Goal: Task Accomplishment & Management: Complete application form

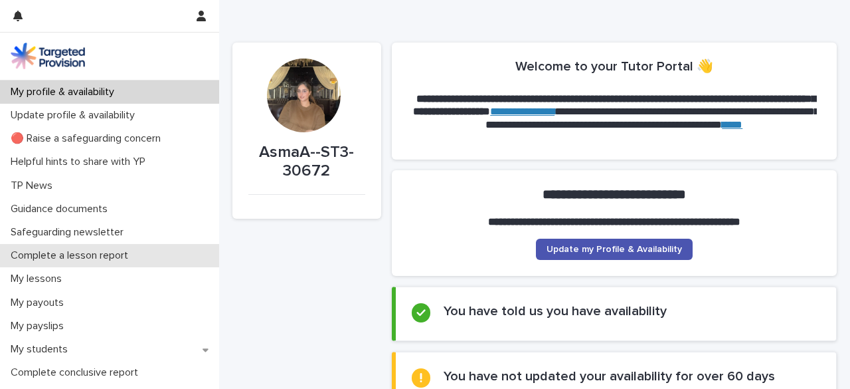
click at [108, 245] on div "Complete a lesson report" at bounding box center [109, 255] width 219 height 23
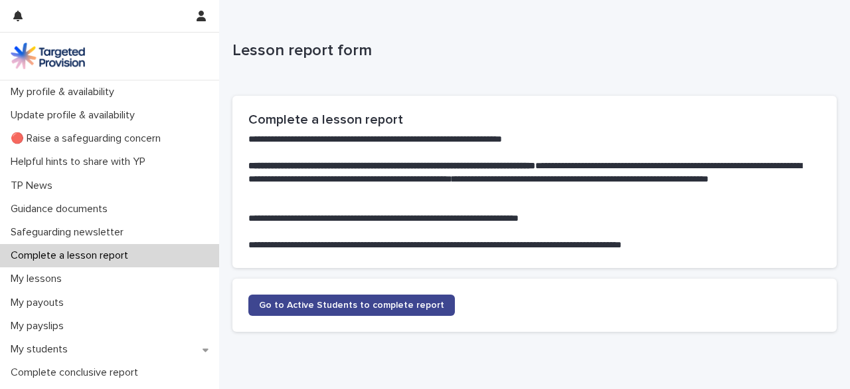
click at [298, 312] on link "Go to Active Students to complete report" at bounding box center [351, 304] width 207 height 21
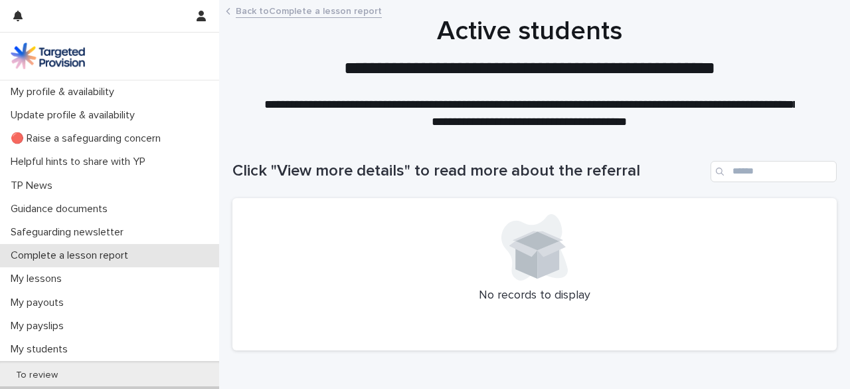
click at [71, 256] on p "Complete a lesson report" at bounding box center [72, 255] width 134 height 13
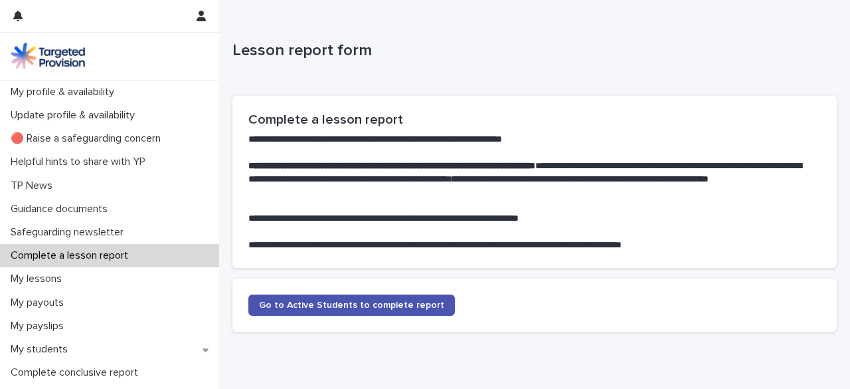
click at [71, 256] on p "Complete a lesson report" at bounding box center [72, 255] width 134 height 13
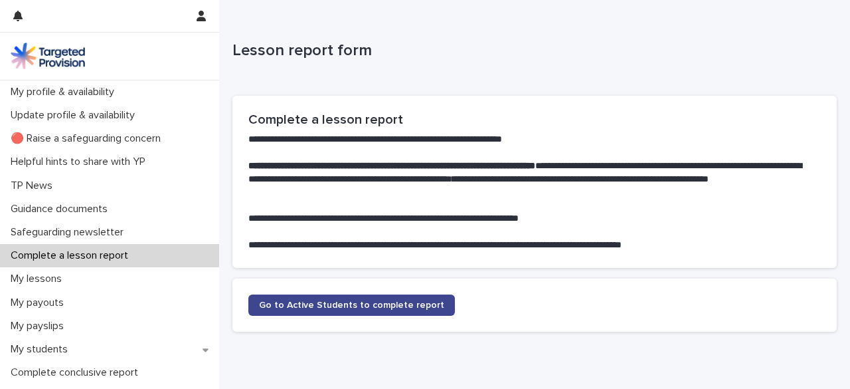
click at [337, 309] on span "Go to Active Students to complete report" at bounding box center [351, 304] width 185 height 9
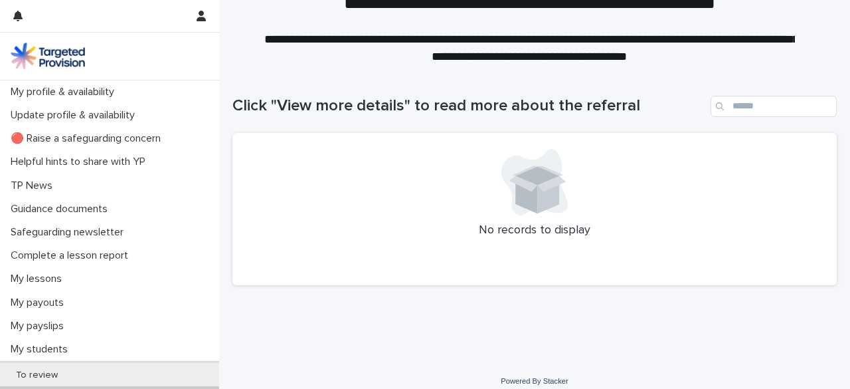
scroll to position [76, 0]
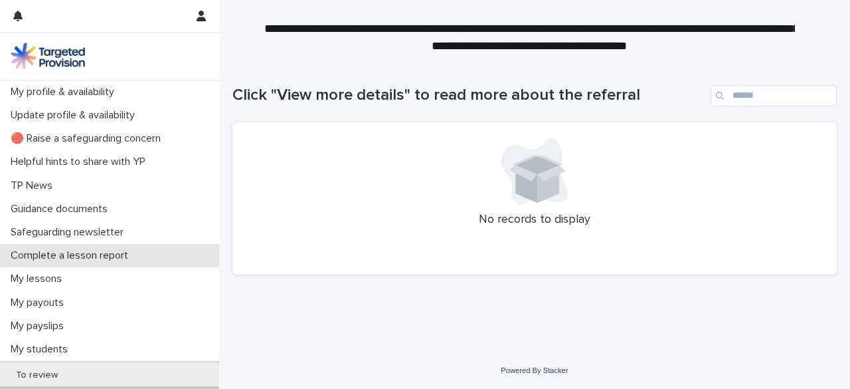
click at [127, 254] on p "Complete a lesson report" at bounding box center [72, 255] width 134 height 13
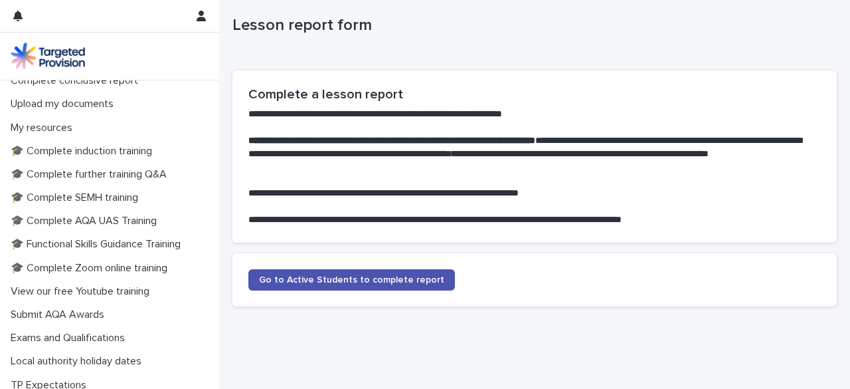
scroll to position [369, 0]
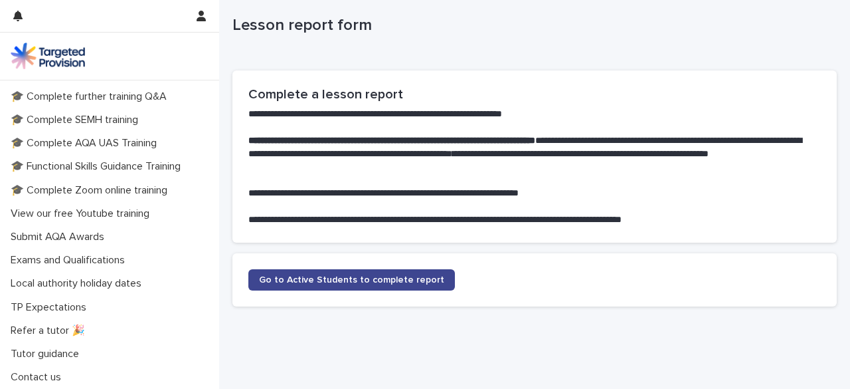
click at [323, 273] on link "Go to Active Students to complete report" at bounding box center [351, 279] width 207 height 21
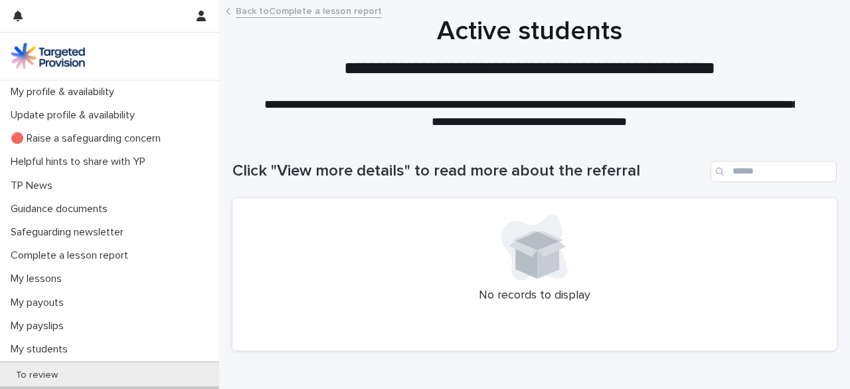
click at [479, 272] on div at bounding box center [534, 247] width 573 height 66
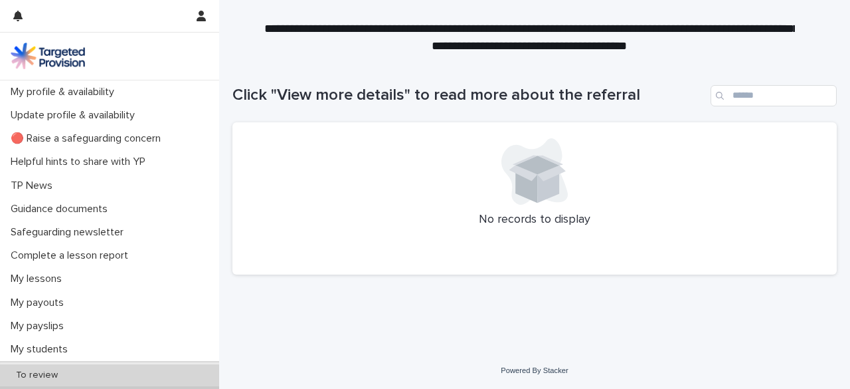
click at [57, 379] on p "To review" at bounding box center [36, 374] width 63 height 11
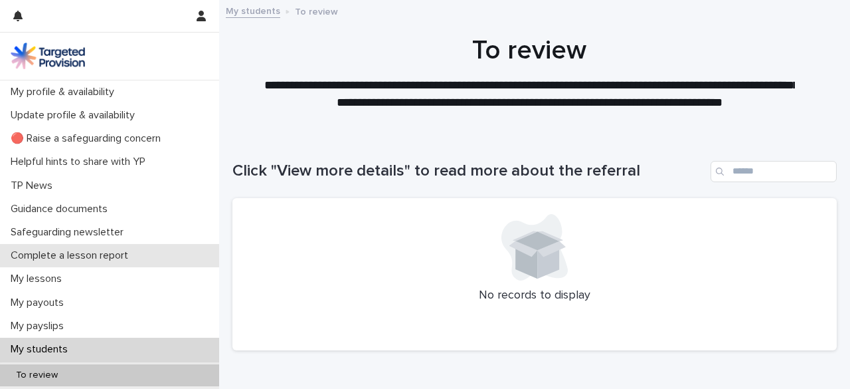
click at [78, 261] on p "Complete a lesson report" at bounding box center [72, 255] width 134 height 13
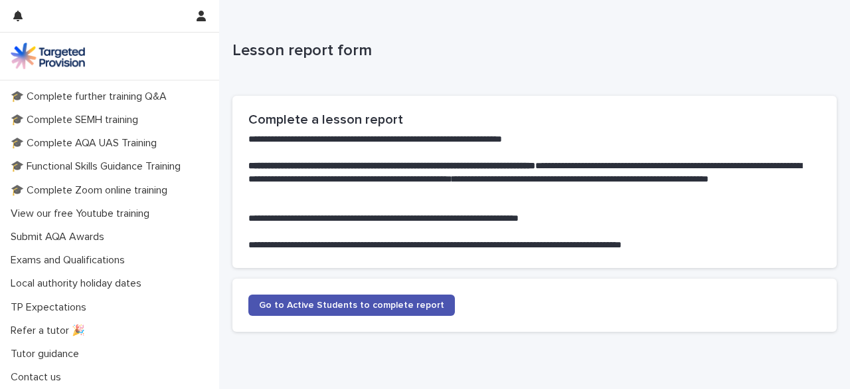
scroll to position [100, 0]
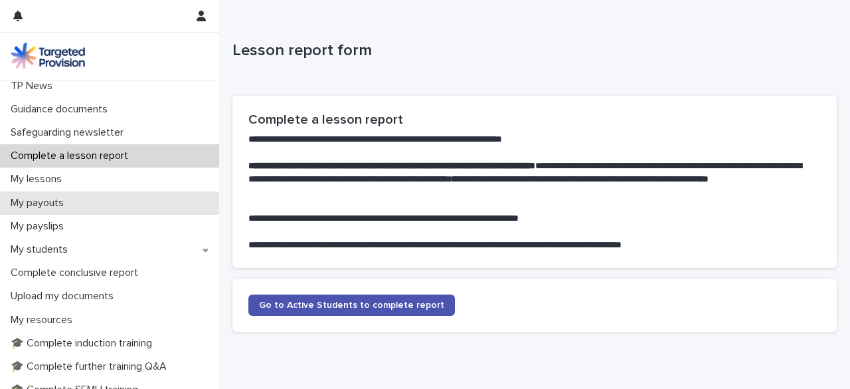
click at [86, 195] on div "My payouts" at bounding box center [109, 202] width 219 height 23
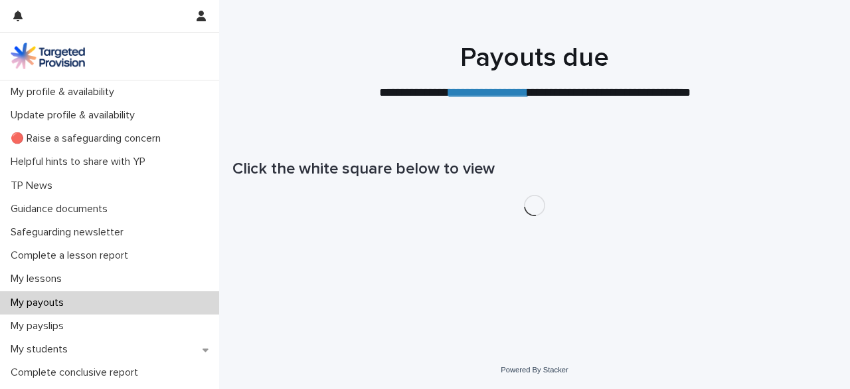
click at [69, 185] on div "TP News" at bounding box center [109, 185] width 219 height 23
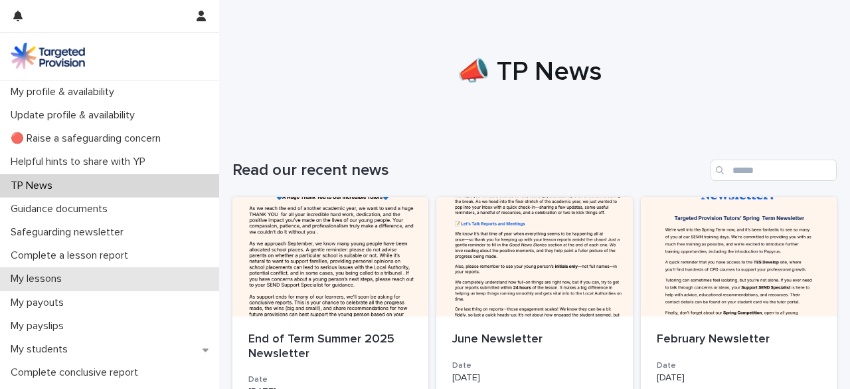
click at [79, 278] on div "My lessons" at bounding box center [109, 278] width 219 height 23
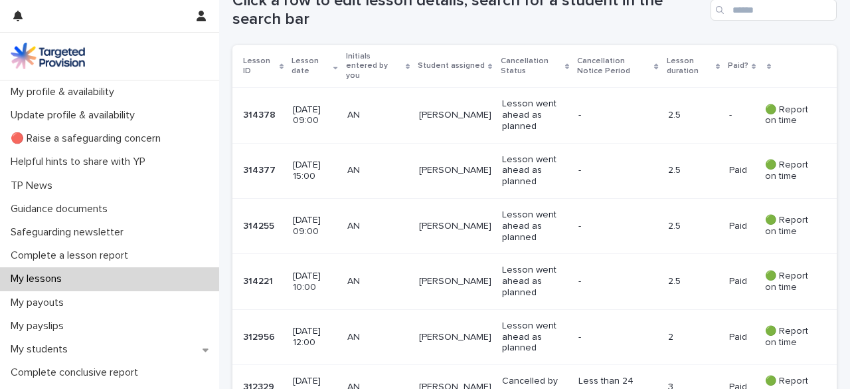
scroll to position [278, 0]
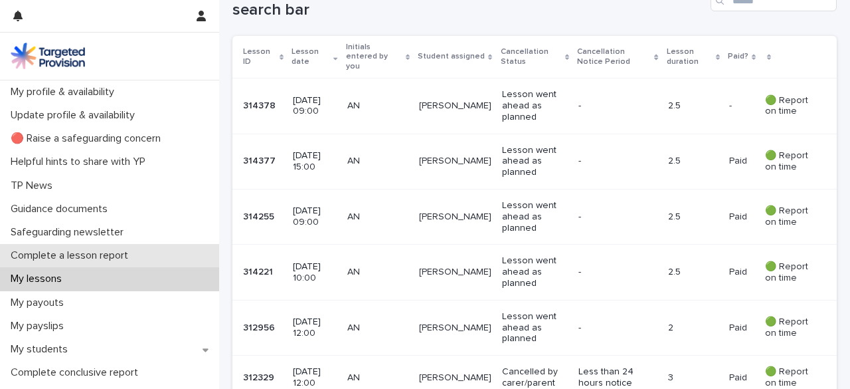
click at [128, 254] on p "Complete a lesson report" at bounding box center [72, 255] width 134 height 13
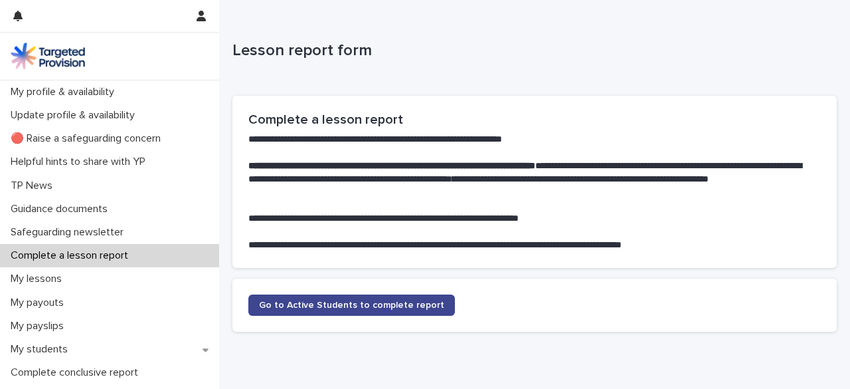
click at [344, 314] on link "Go to Active Students to complete report" at bounding box center [351, 304] width 207 height 21
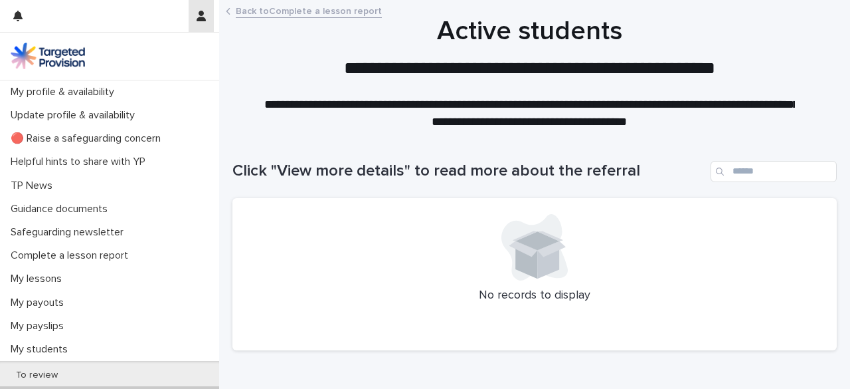
click at [203, 31] on button "button" at bounding box center [201, 16] width 25 height 32
click at [29, 23] on div at bounding box center [425, 194] width 850 height 389
click at [26, 21] on button "button" at bounding box center [17, 16] width 25 height 32
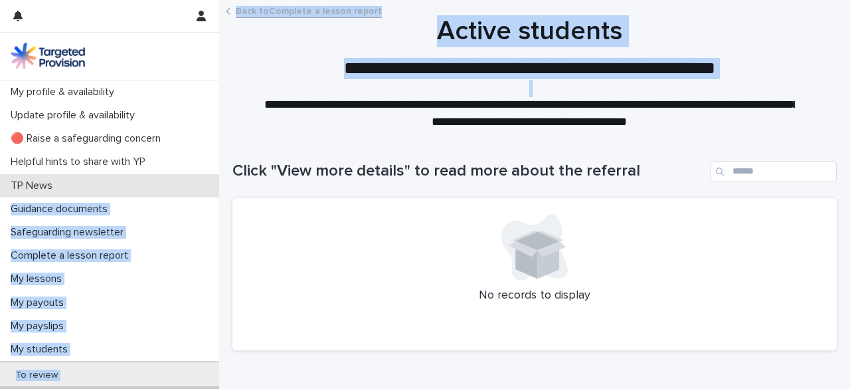
drag, startPoint x: 219, startPoint y: 96, endPoint x: 209, endPoint y: 187, distance: 91.0
click at [219, 187] on div "**********" at bounding box center [534, 232] width 631 height 465
click at [209, 187] on div "TP News" at bounding box center [109, 185] width 219 height 23
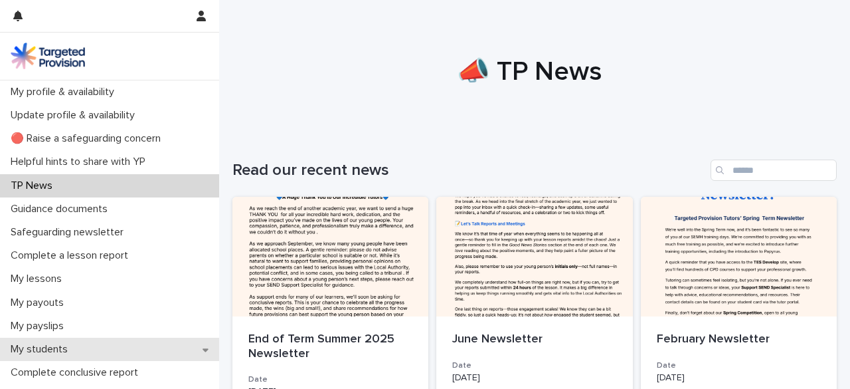
click at [82, 353] on div "My students" at bounding box center [109, 348] width 219 height 23
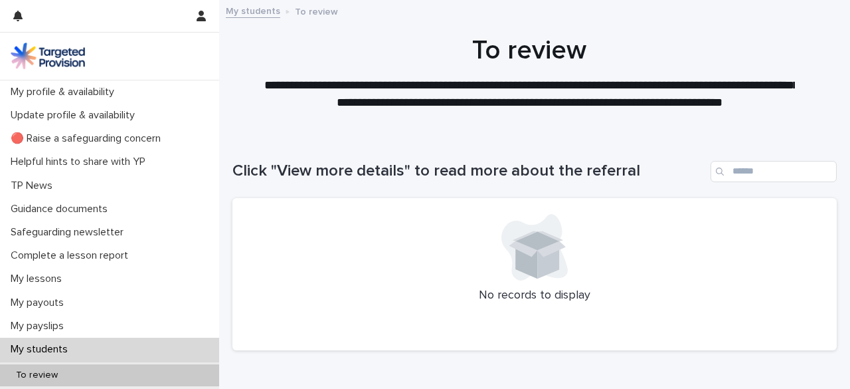
click at [492, 239] on div at bounding box center [534, 247] width 573 height 66
click at [371, 169] on h1 "Click "View more details" to read more about the referral" at bounding box center [469, 170] width 473 height 19
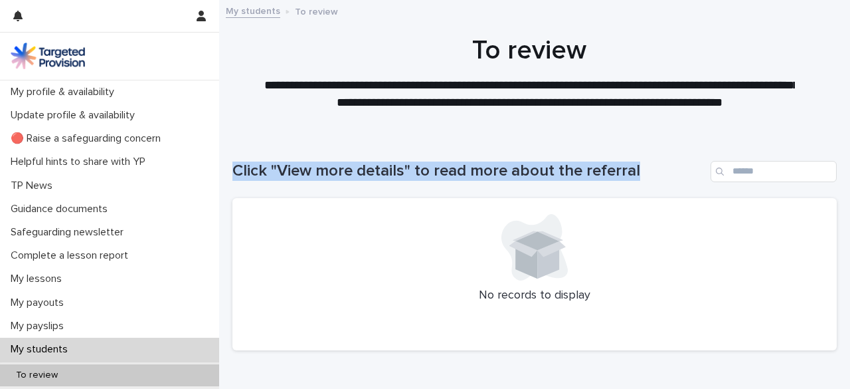
click at [371, 169] on h1 "Click "View more details" to read more about the referral" at bounding box center [469, 170] width 473 height 19
click at [246, 13] on link "My students" at bounding box center [253, 10] width 54 height 15
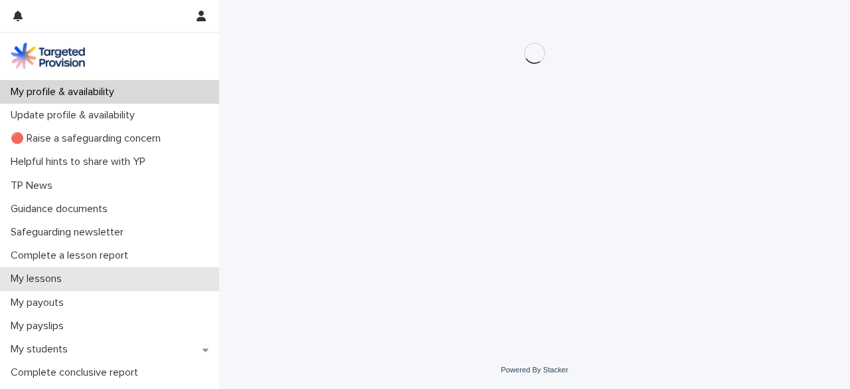
click at [43, 286] on div "My lessons" at bounding box center [109, 278] width 219 height 23
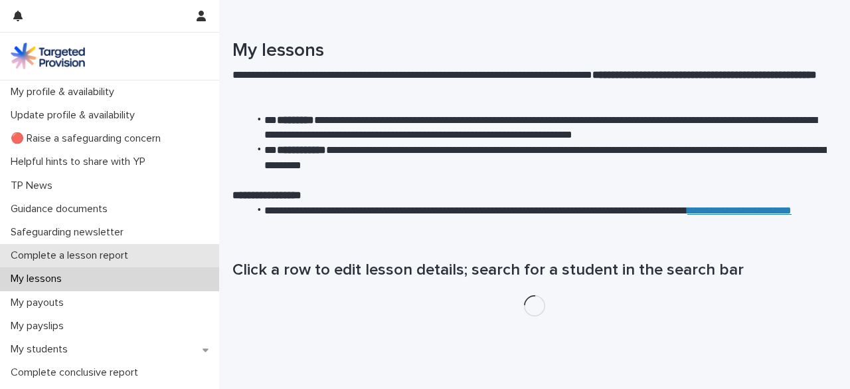
click at [59, 265] on div "Complete a lesson report" at bounding box center [109, 255] width 219 height 23
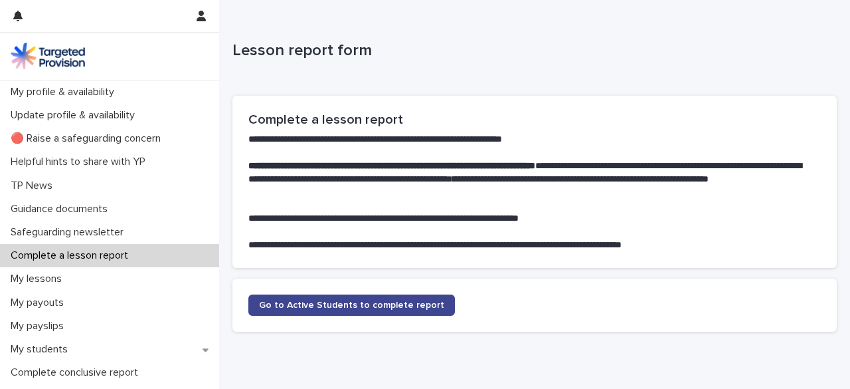
click at [342, 301] on span "Go to Active Students to complete report" at bounding box center [351, 304] width 185 height 9
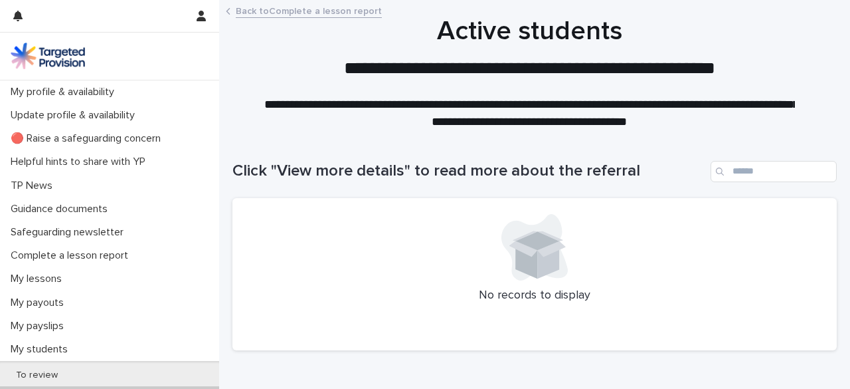
click at [490, 306] on div "No records to display" at bounding box center [535, 274] width 605 height 153
click at [726, 176] on input "Search" at bounding box center [774, 171] width 126 height 21
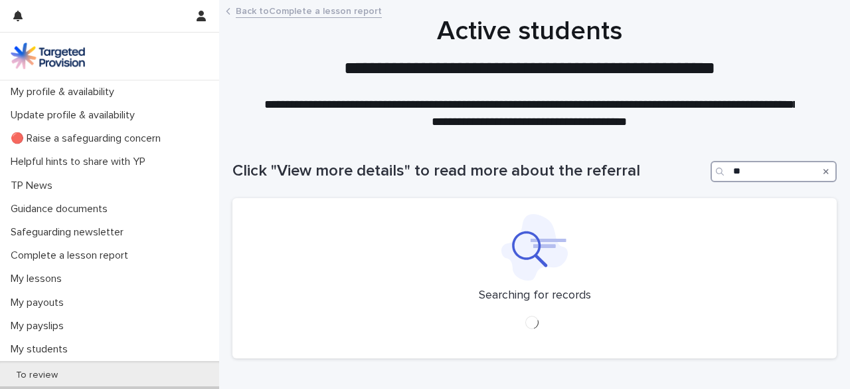
type input "**"
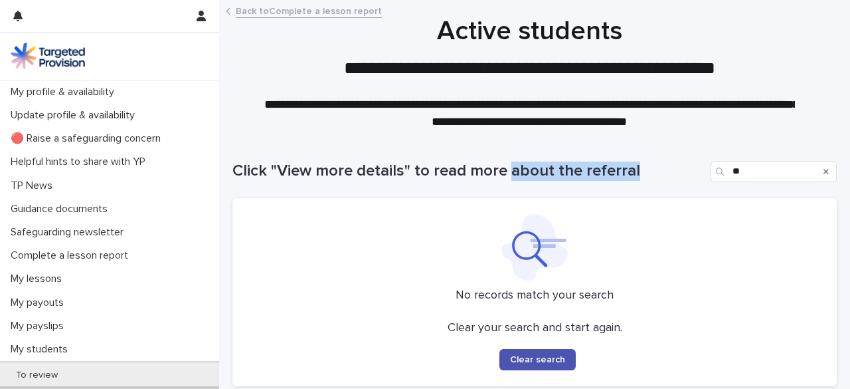
drag, startPoint x: 513, startPoint y: 177, endPoint x: 638, endPoint y: 184, distance: 125.1
click at [638, 184] on div "Click "View more details" to read more about the referral **" at bounding box center [535, 166] width 605 height 64
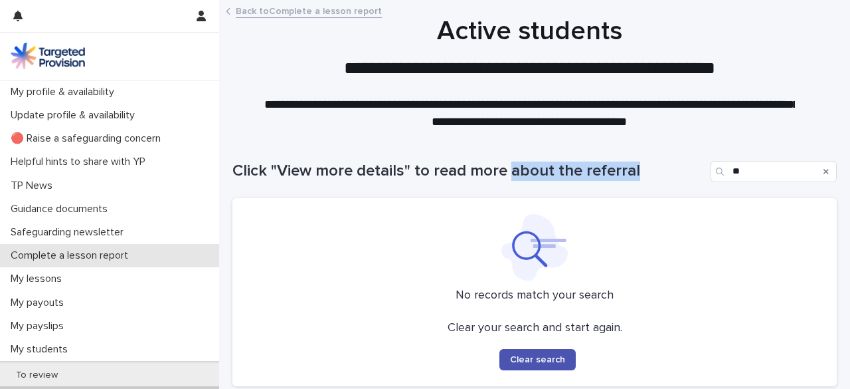
click at [72, 250] on p "Complete a lesson report" at bounding box center [72, 255] width 134 height 13
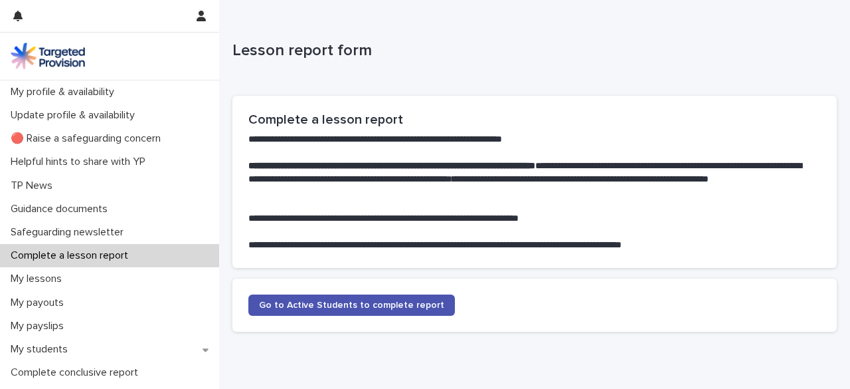
scroll to position [57, 0]
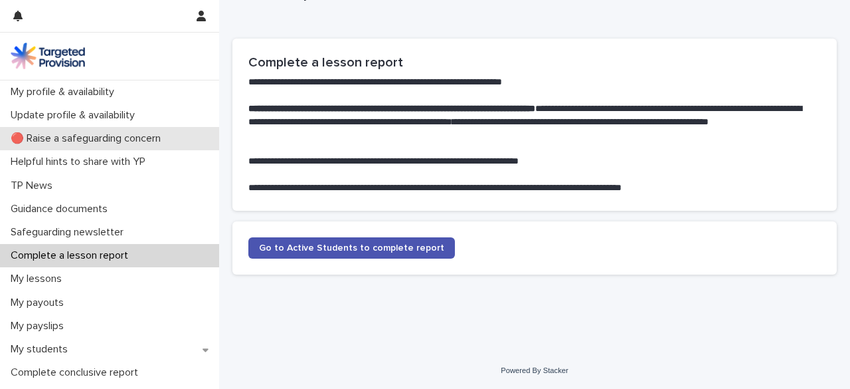
click at [112, 134] on p "🔴 Raise a safeguarding concern" at bounding box center [88, 138] width 166 height 13
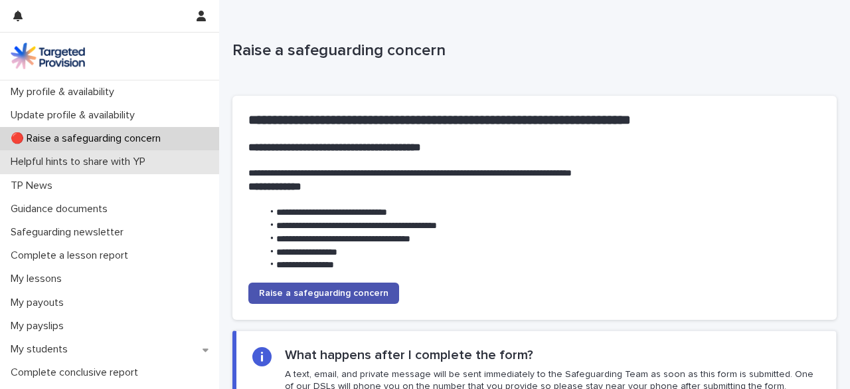
click at [118, 155] on div "Helpful hints to share with YP" at bounding box center [109, 161] width 219 height 23
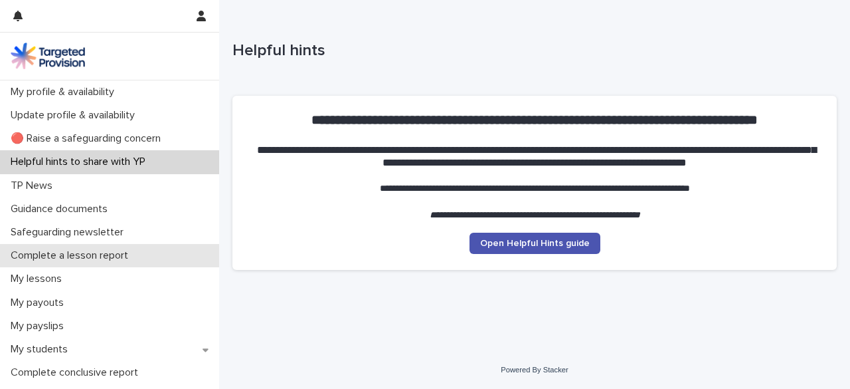
click at [124, 254] on p "Complete a lesson report" at bounding box center [72, 255] width 134 height 13
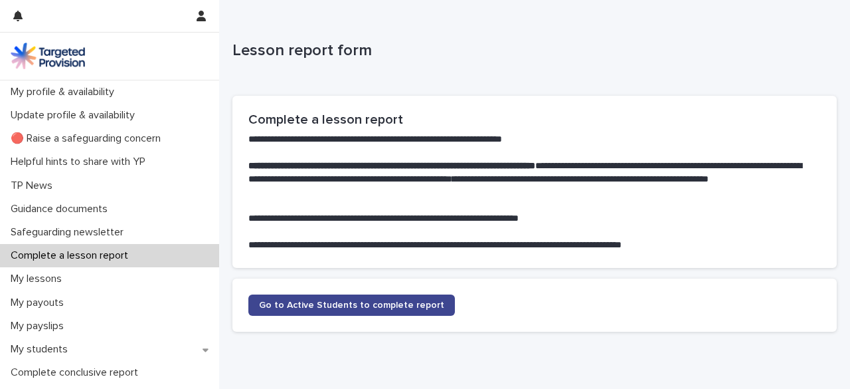
click at [306, 298] on link "Go to Active Students to complete report" at bounding box center [351, 304] width 207 height 21
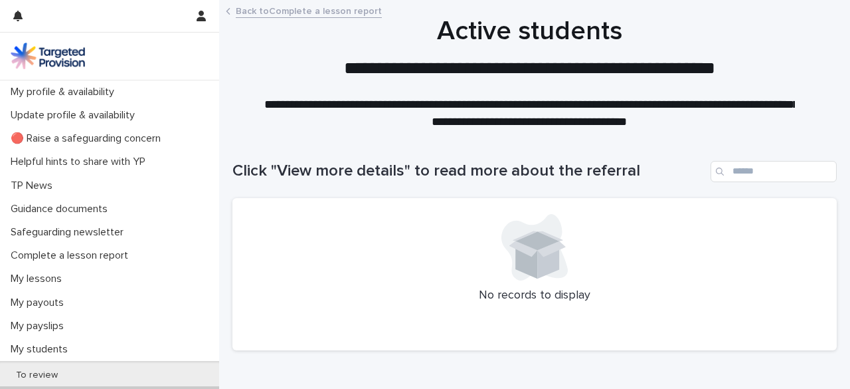
scroll to position [76, 0]
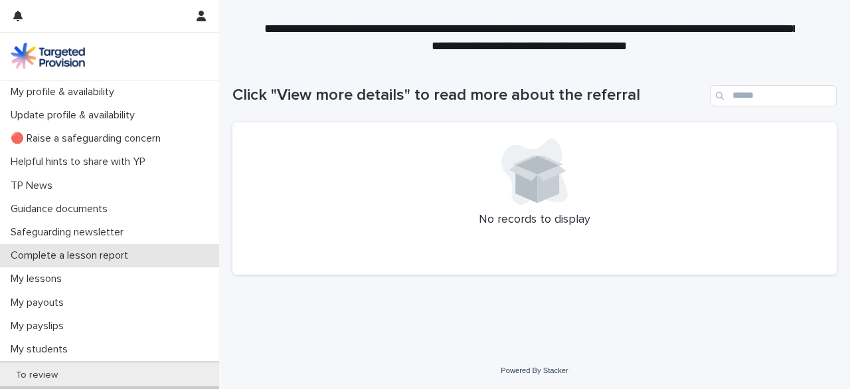
click at [74, 254] on p "Complete a lesson report" at bounding box center [72, 255] width 134 height 13
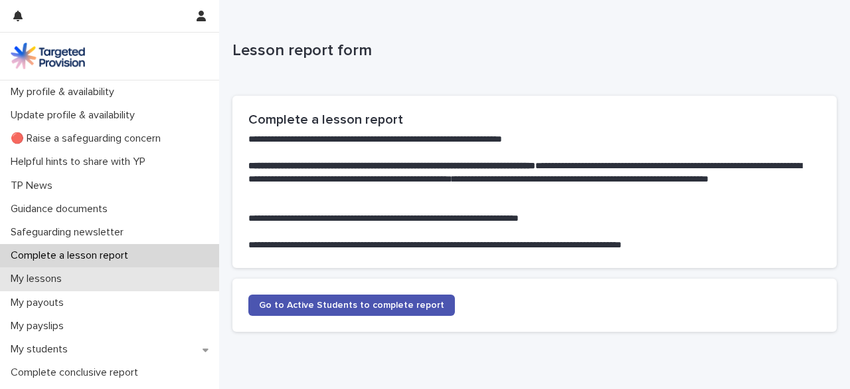
click at [83, 273] on div "My lessons" at bounding box center [109, 278] width 219 height 23
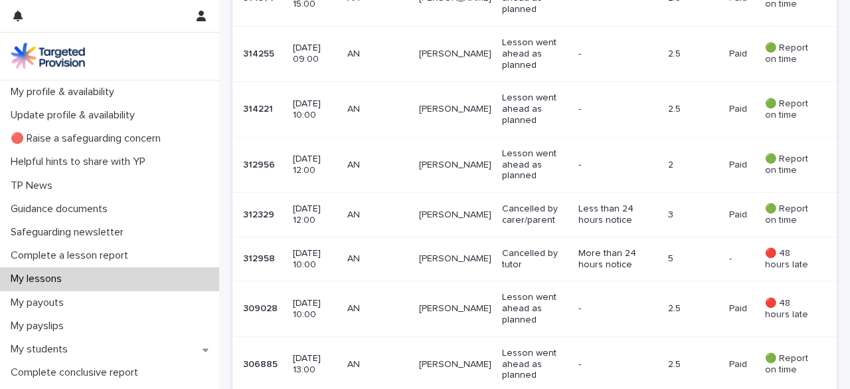
scroll to position [682, 0]
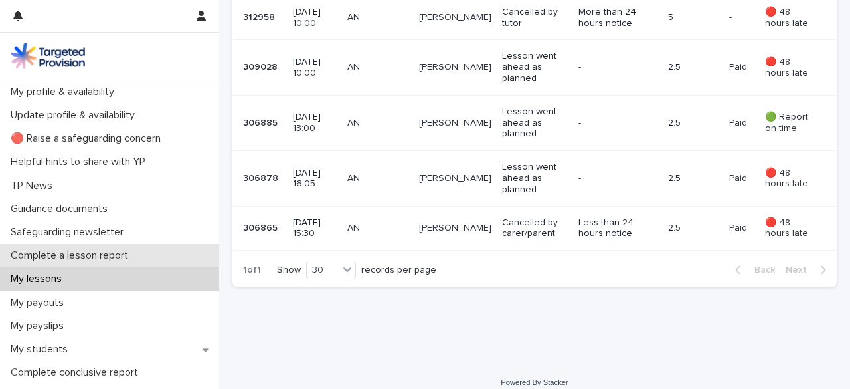
click at [82, 259] on p "Complete a lesson report" at bounding box center [72, 255] width 134 height 13
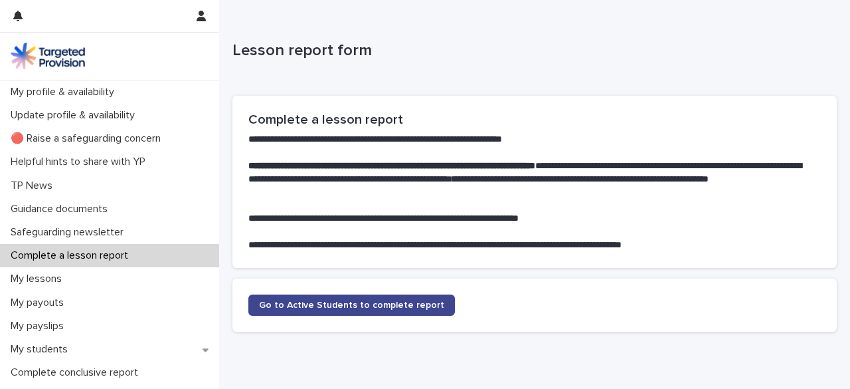
click at [411, 312] on link "Go to Active Students to complete report" at bounding box center [351, 304] width 207 height 21
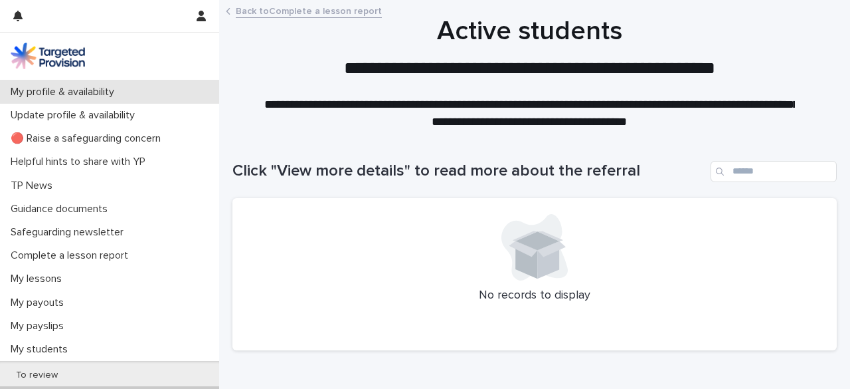
click at [109, 96] on p "My profile & availability" at bounding box center [65, 92] width 120 height 13
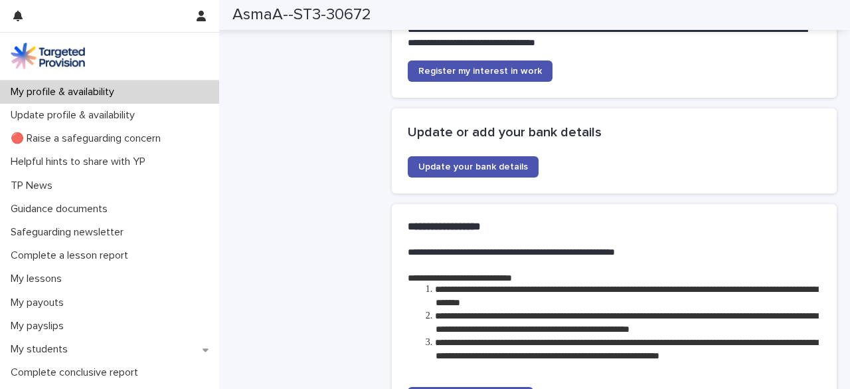
scroll to position [3463, 0]
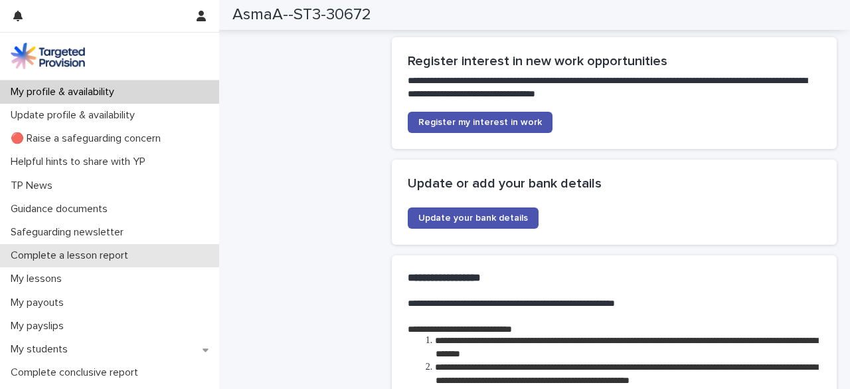
click at [78, 258] on p "Complete a lesson report" at bounding box center [72, 255] width 134 height 13
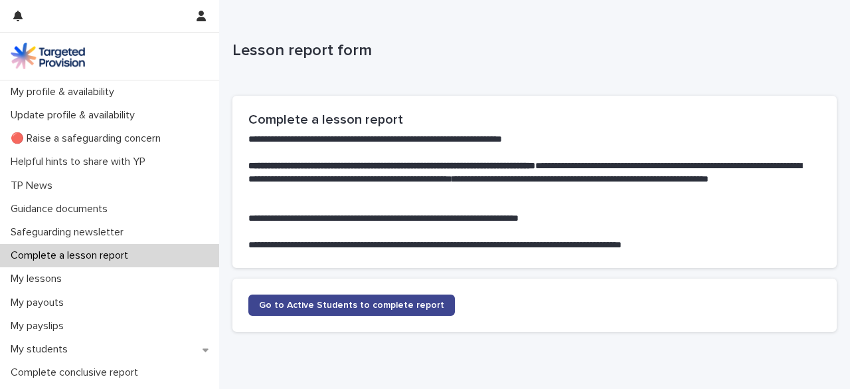
click at [323, 296] on link "Go to Active Students to complete report" at bounding box center [351, 304] width 207 height 21
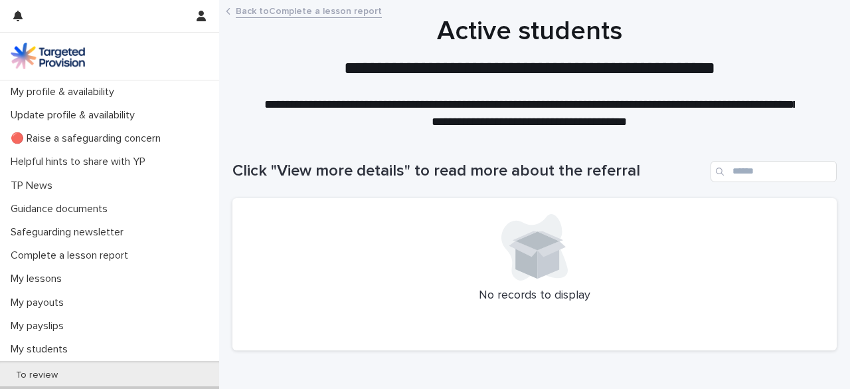
click at [352, 176] on h1 "Click "View more details" to read more about the referral" at bounding box center [469, 170] width 473 height 19
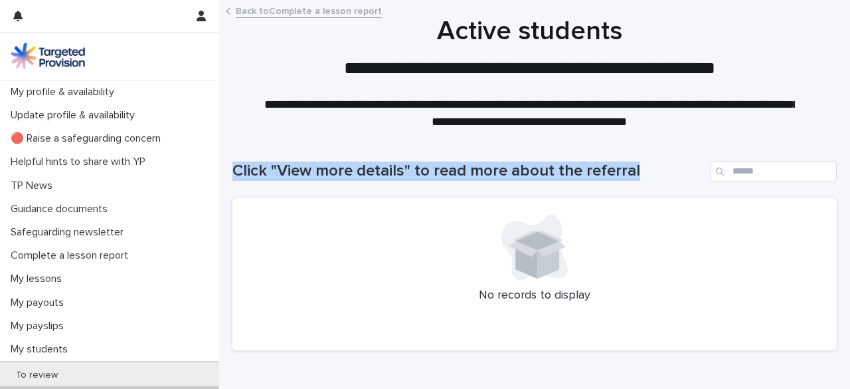
click at [352, 176] on h1 "Click "View more details" to read more about the referral" at bounding box center [469, 170] width 473 height 19
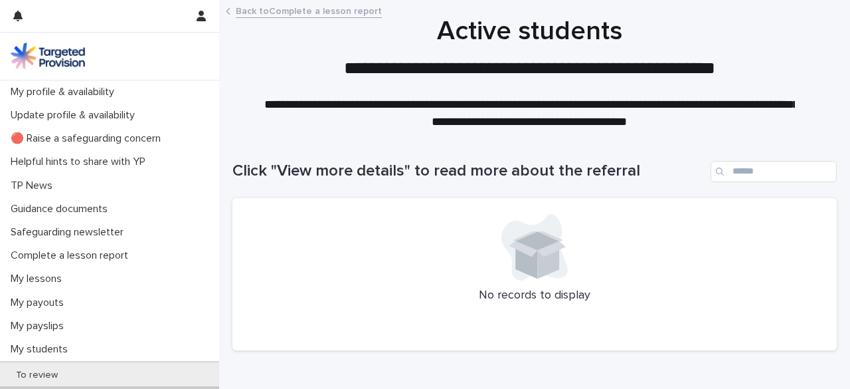
click at [507, 67] on h2 "**********" at bounding box center [529, 68] width 531 height 21
click at [554, 28] on h1 "Active students" at bounding box center [530, 31] width 595 height 32
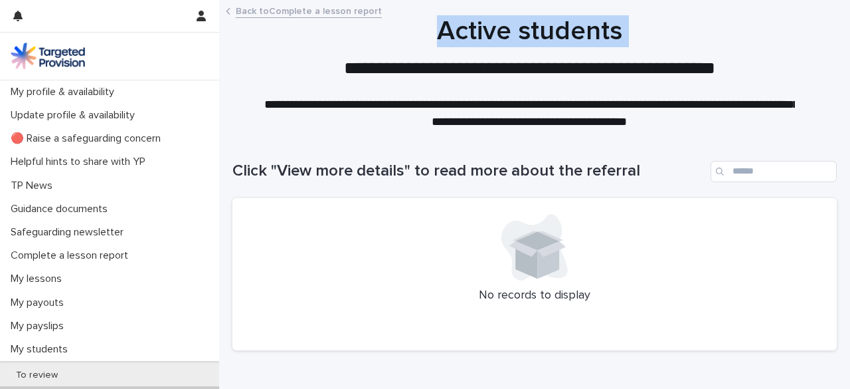
click at [554, 28] on h1 "Active students" at bounding box center [530, 31] width 595 height 32
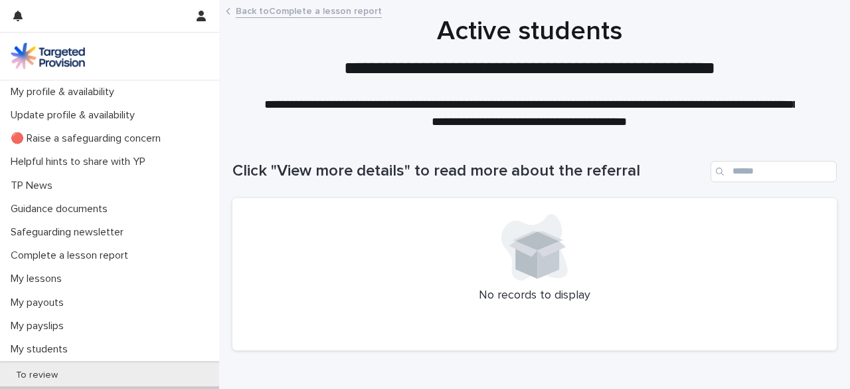
click at [573, 82] on p at bounding box center [529, 88] width 531 height 17
click at [595, 116] on p "**********" at bounding box center [529, 113] width 531 height 34
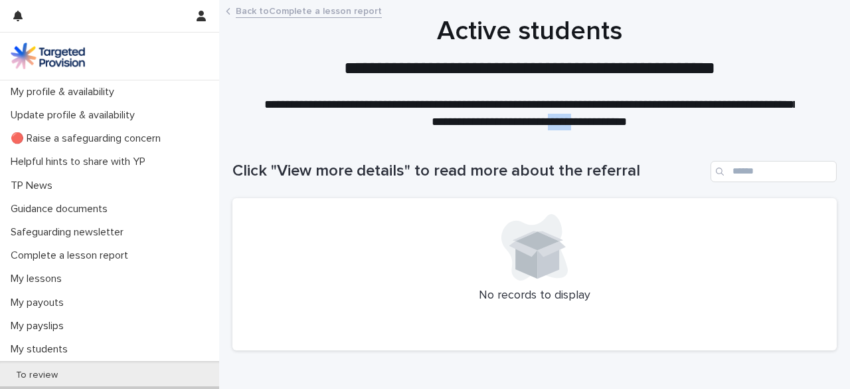
click at [595, 116] on p "**********" at bounding box center [529, 113] width 531 height 34
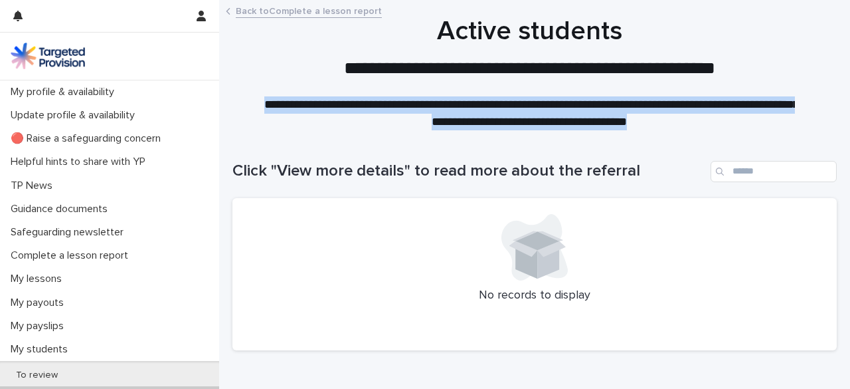
click at [595, 116] on p "**********" at bounding box center [529, 113] width 531 height 34
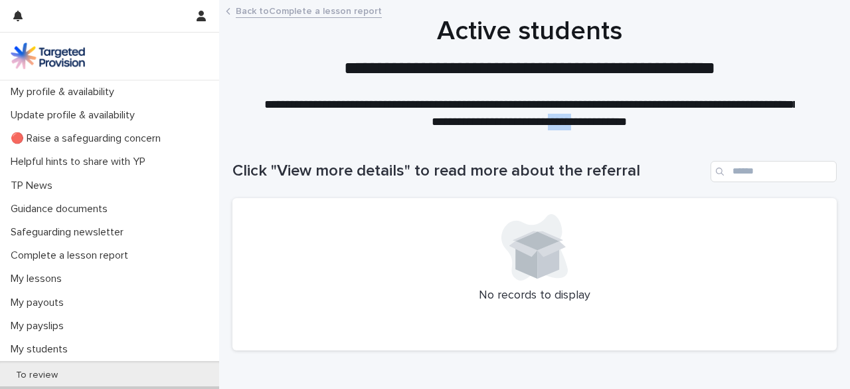
click at [595, 116] on p "**********" at bounding box center [529, 113] width 531 height 34
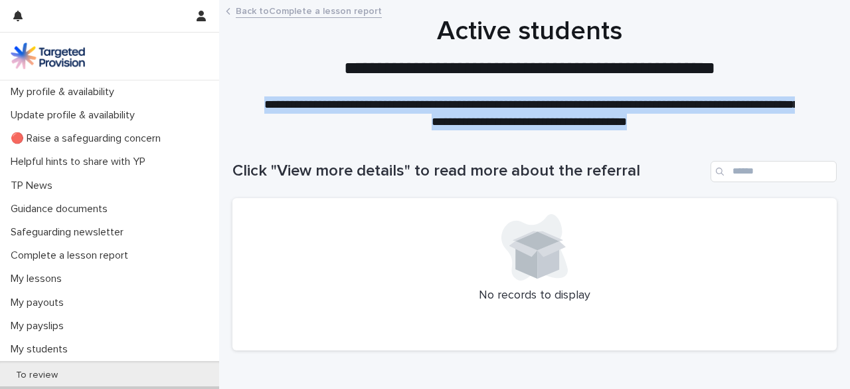
click at [595, 116] on p "**********" at bounding box center [529, 113] width 531 height 34
click at [329, 11] on link "Back to Complete a lesson report" at bounding box center [309, 10] width 146 height 15
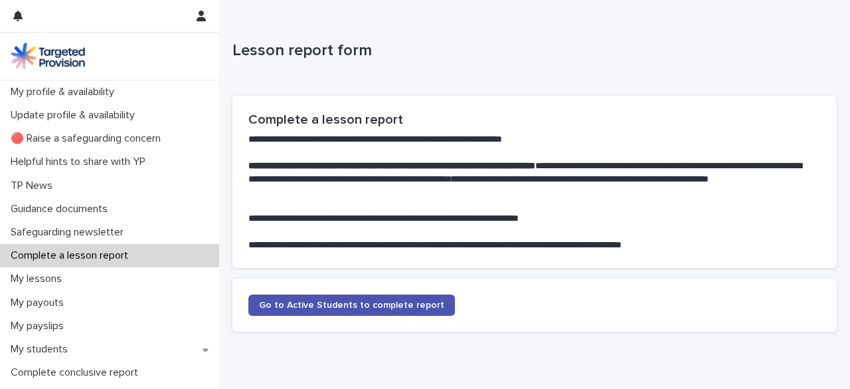
scroll to position [57, 0]
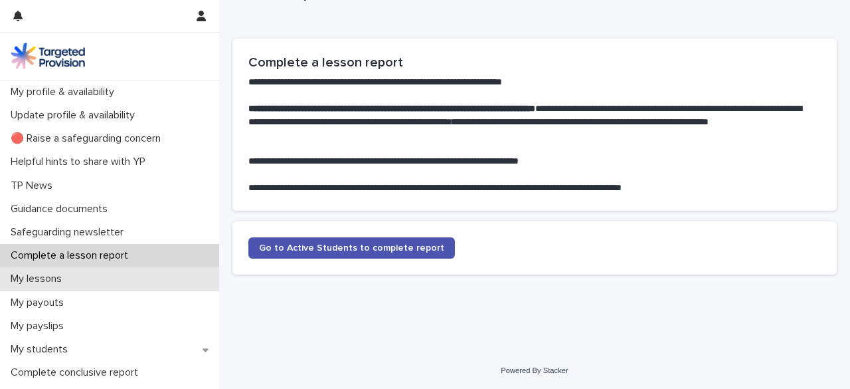
click at [46, 278] on p "My lessons" at bounding box center [38, 278] width 67 height 13
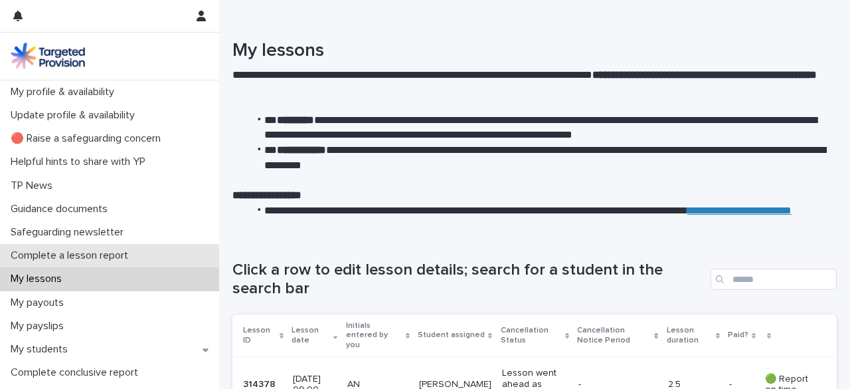
click at [114, 266] on div "Complete a lesson report" at bounding box center [109, 255] width 219 height 23
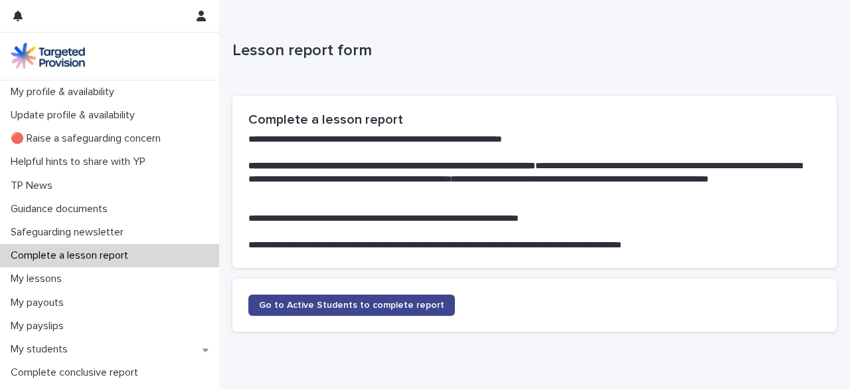
click at [347, 299] on link "Go to Active Students to complete report" at bounding box center [351, 304] width 207 height 21
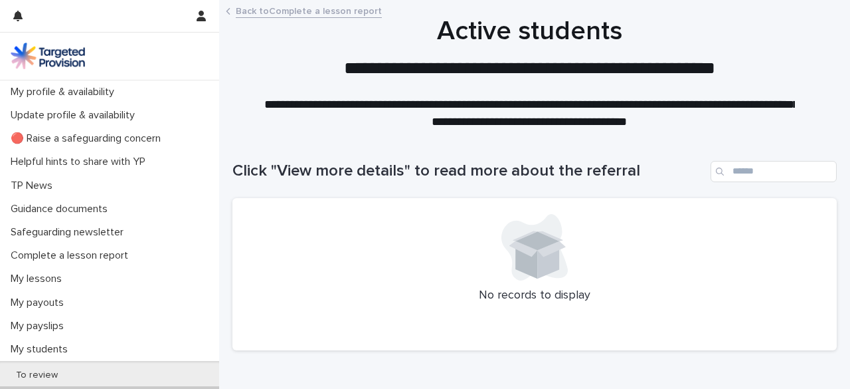
click at [517, 260] on icon at bounding box center [527, 259] width 22 height 38
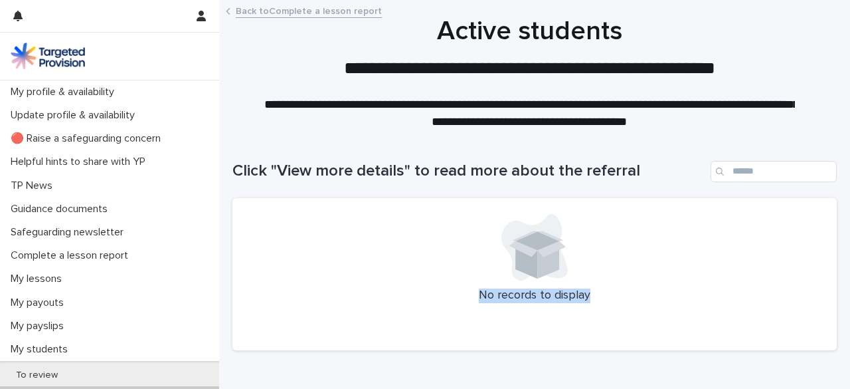
click at [517, 260] on icon at bounding box center [527, 259] width 22 height 38
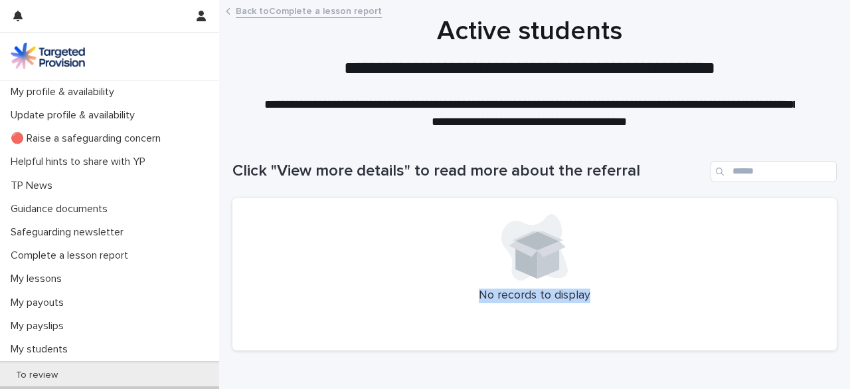
click at [517, 260] on icon at bounding box center [527, 259] width 22 height 38
